Goal: Task Accomplishment & Management: Manage account settings

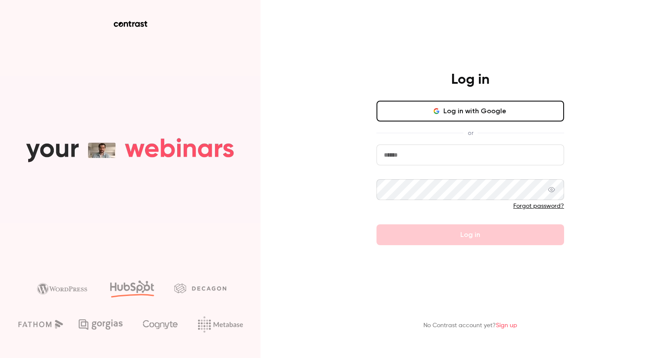
type input "**********"
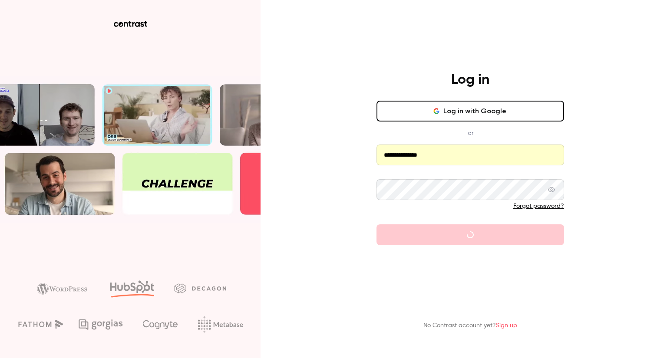
click at [428, 107] on button "Log in with Google" at bounding box center [470, 111] width 188 height 21
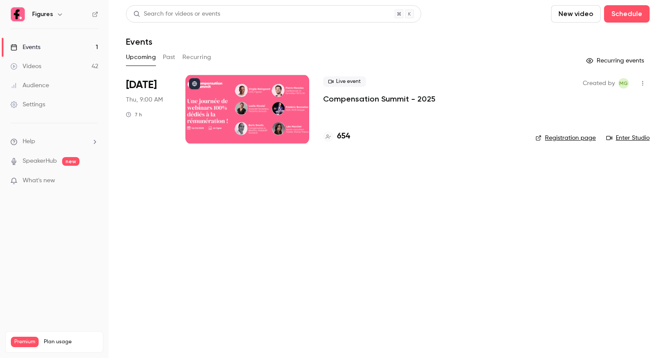
click at [291, 114] on div at bounding box center [247, 109] width 124 height 69
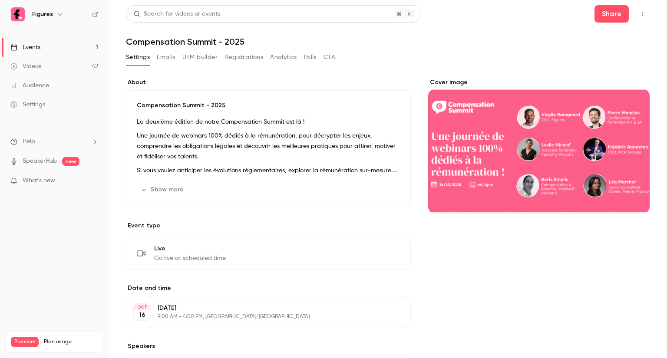
click at [191, 61] on button "UTM builder" at bounding box center [199, 57] width 35 height 14
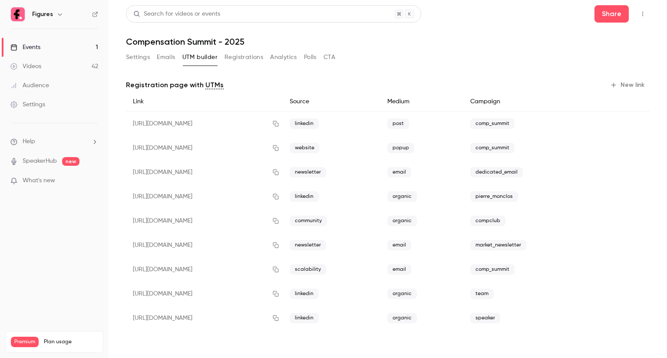
click at [283, 270] on div "[URL][DOMAIN_NAME]" at bounding box center [204, 269] width 157 height 24
click at [291, 58] on button "Analytics" at bounding box center [283, 57] width 27 height 14
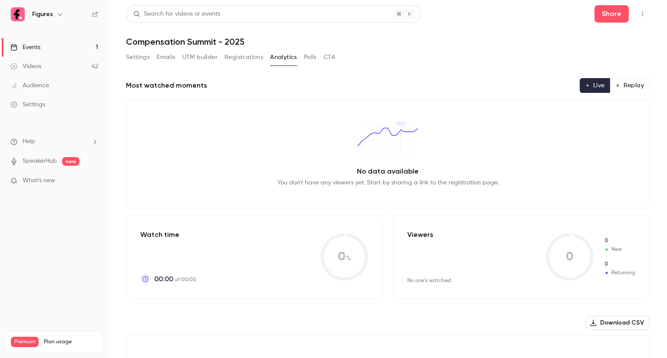
click at [247, 63] on button "Registrations" at bounding box center [243, 57] width 39 height 14
